Goal: Find specific page/section

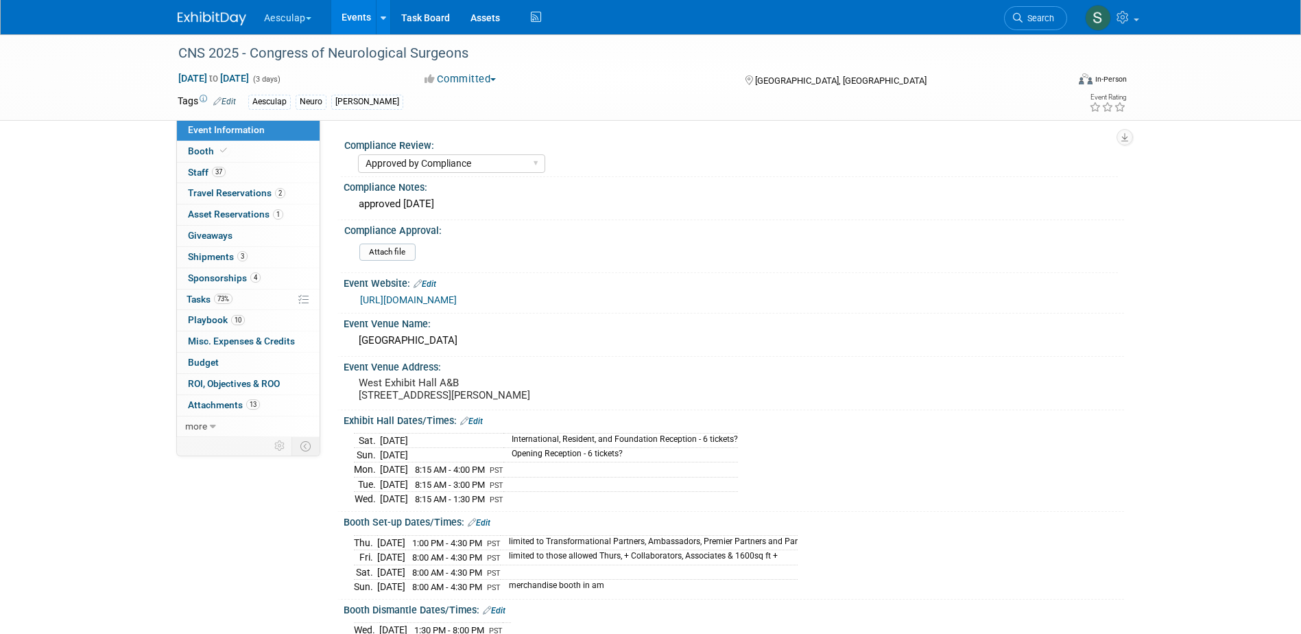
select select "Approved by Compliance"
select select "Neuro"
click at [1042, 16] on span "Search" at bounding box center [1039, 18] width 32 height 10
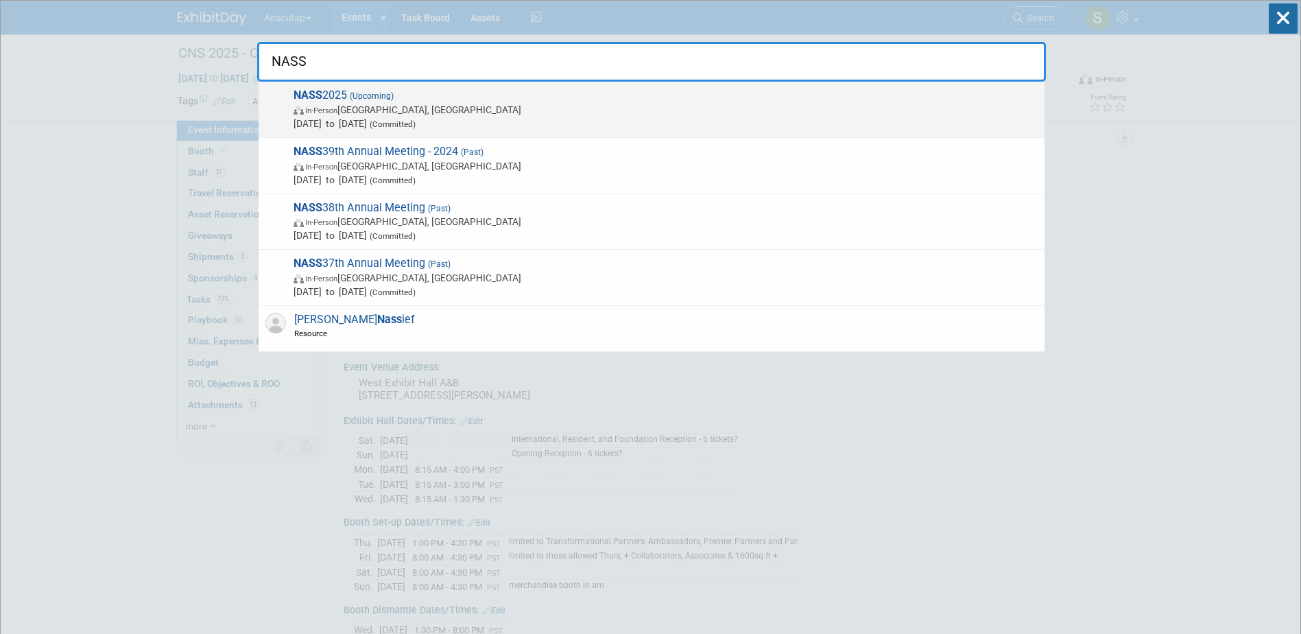
type input "NASS"
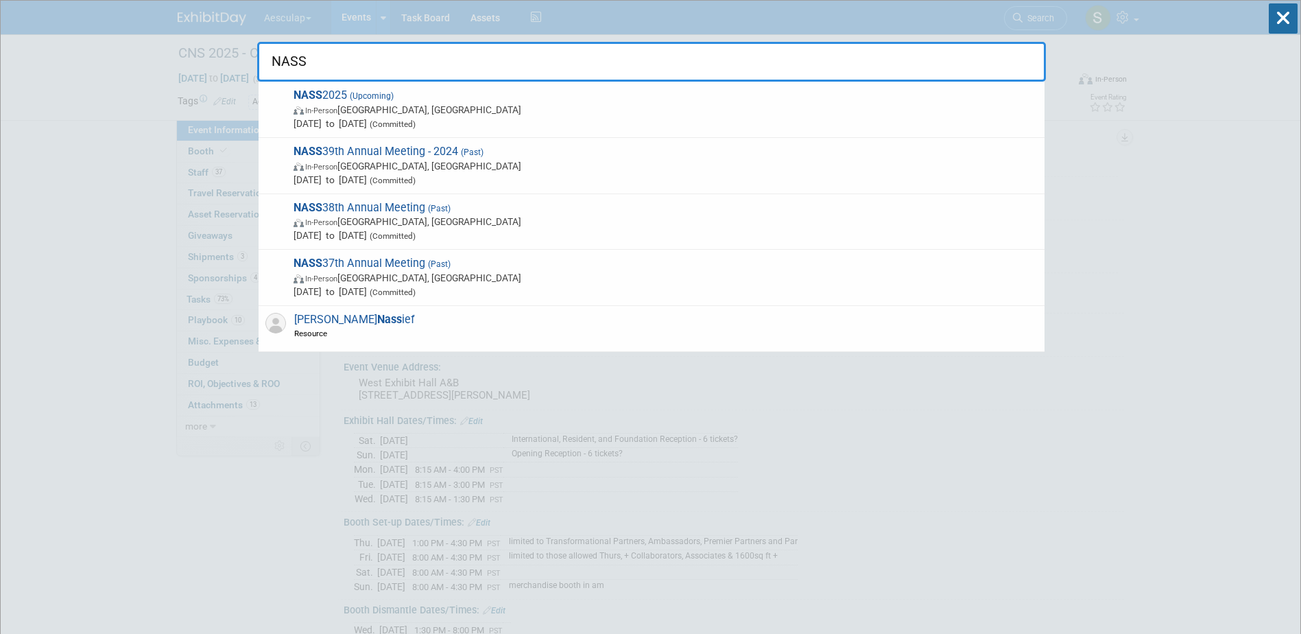
drag, startPoint x: 312, startPoint y: 99, endPoint x: 383, endPoint y: 78, distance: 74.4
click at [313, 98] on strong "NASS" at bounding box center [308, 94] width 29 height 13
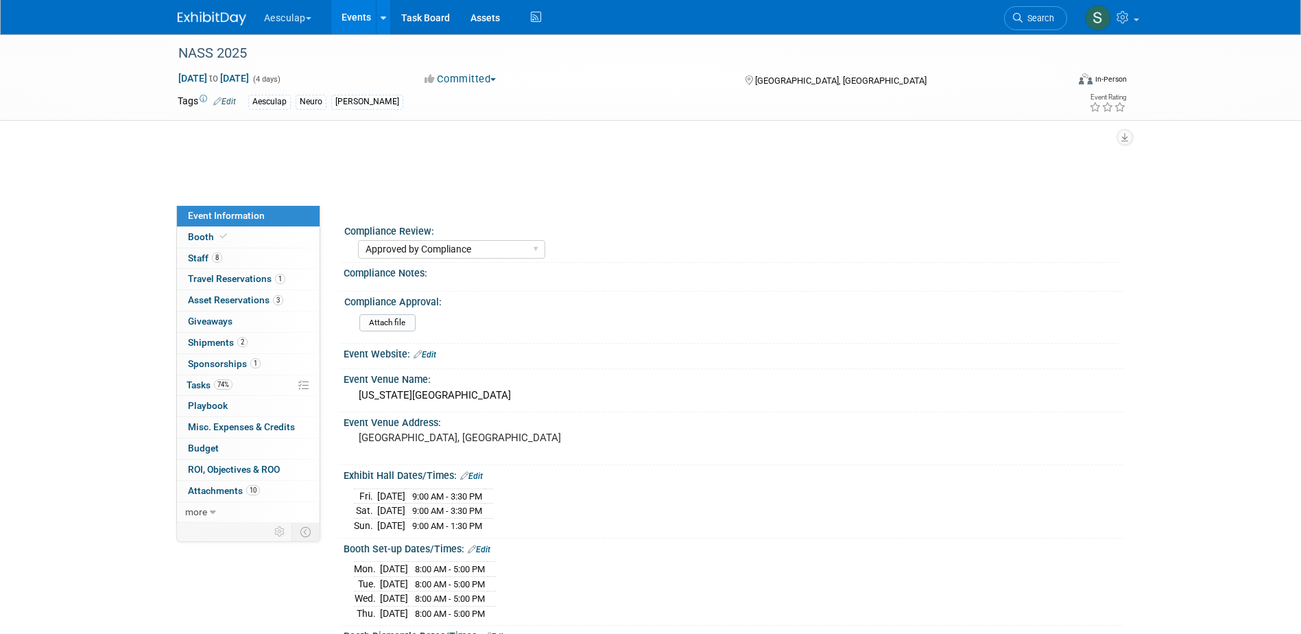
select select "Approved by Compliance"
select select "Neuro"
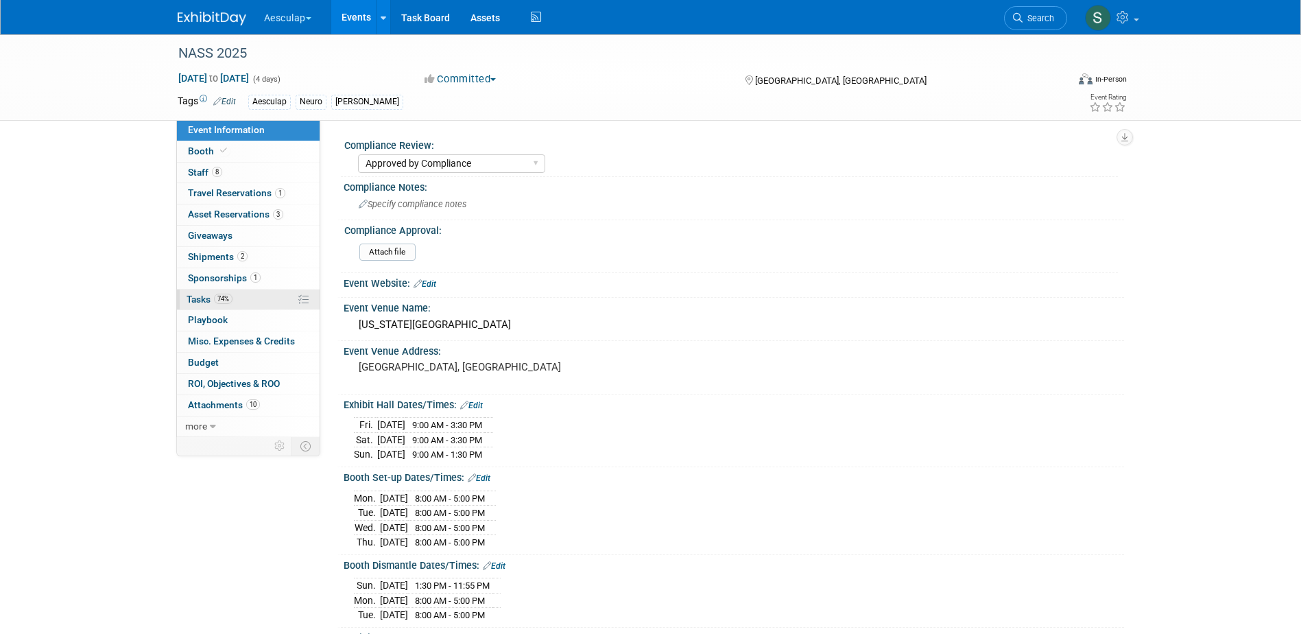
click at [200, 300] on span "Tasks 74%" at bounding box center [210, 299] width 46 height 11
